Goal: Task Accomplishment & Management: Manage account settings

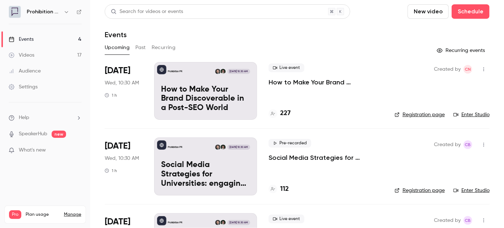
click at [287, 82] on p "How to Make Your Brand Discoverable in a Post-SEO World" at bounding box center [325, 82] width 114 height 9
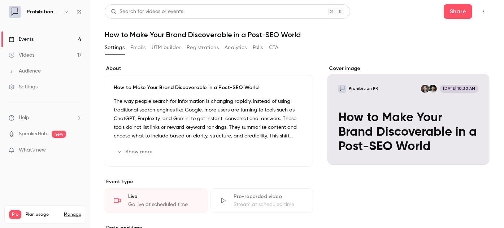
click at [214, 45] on button "Registrations" at bounding box center [202, 48] width 32 height 12
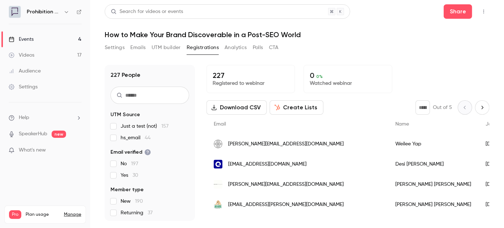
click at [163, 97] on input "text" at bounding box center [149, 95] width 79 height 17
paste input "**********"
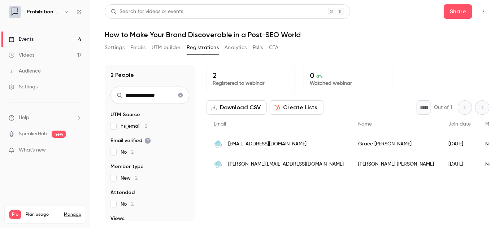
type input "**********"
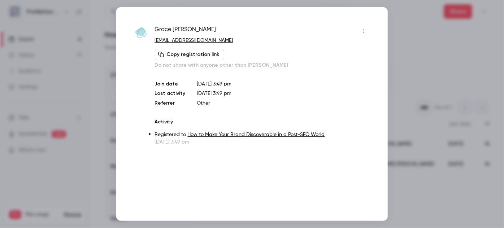
click at [364, 31] on icon "button" at bounding box center [364, 30] width 6 height 5
click at [356, 47] on div "Block from all events" at bounding box center [336, 49] width 55 height 7
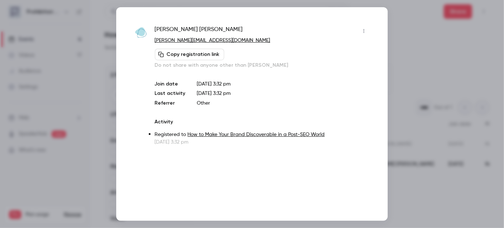
click at [363, 28] on icon "button" at bounding box center [364, 30] width 6 height 5
click at [347, 48] on div "Block from all events" at bounding box center [336, 49] width 55 height 7
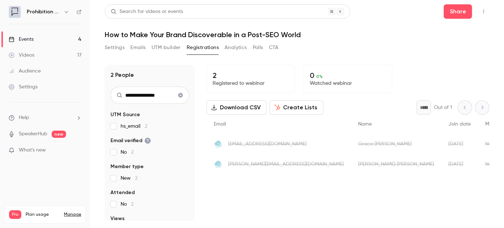
click at [17, 44] on link "Events 4" at bounding box center [45, 39] width 90 height 16
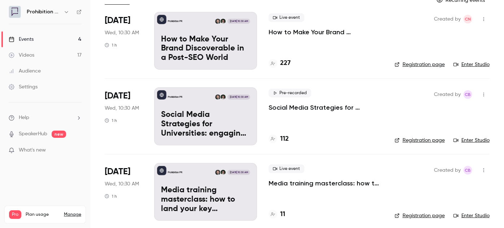
scroll to position [131, 0]
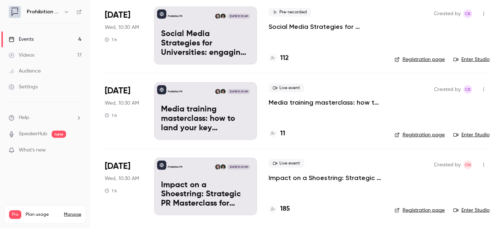
click at [78, 212] on link "Manage" at bounding box center [72, 215] width 17 height 6
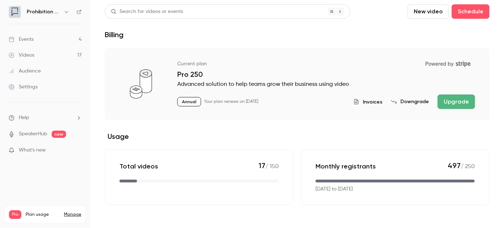
click at [46, 38] on link "Events 4" at bounding box center [45, 39] width 90 height 16
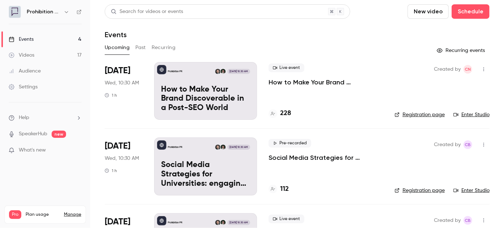
click at [286, 82] on p "How to Make Your Brand Discoverable in a Post-SEO World" at bounding box center [325, 82] width 114 height 9
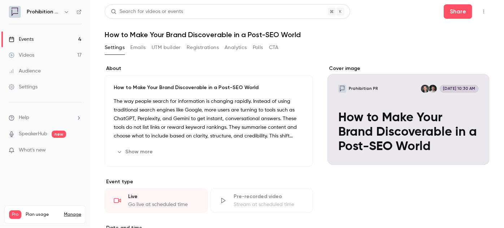
click at [196, 45] on button "Registrations" at bounding box center [202, 48] width 32 height 12
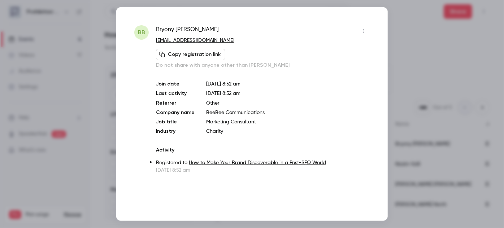
click at [362, 28] on button "button" at bounding box center [364, 31] width 12 height 12
click at [354, 46] on div "Block from all events" at bounding box center [336, 49] width 55 height 7
